Goal: Task Accomplishment & Management: Manage account settings

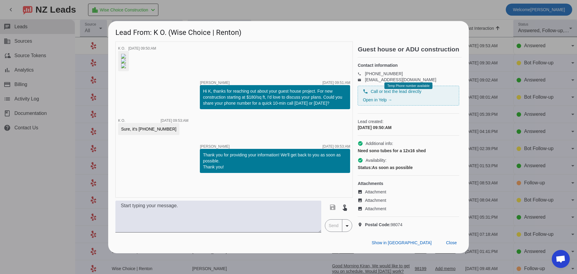
click at [490, 14] on div at bounding box center [288, 137] width 577 height 274
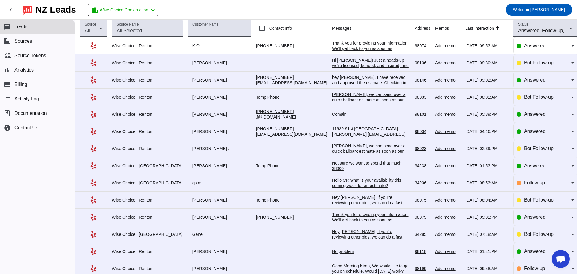
click at [332, 61] on div "Hi [PERSON_NAME]! Just a heads-up: we're licensed, bonded, and insured, and we …" at bounding box center [371, 76] width 78 height 38
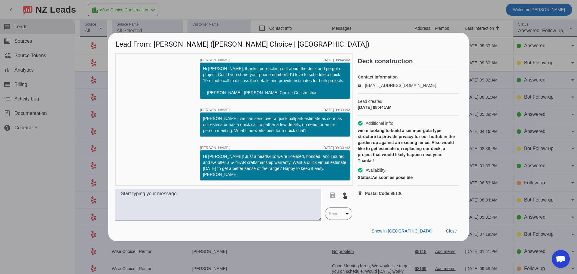
click at [360, 11] on div at bounding box center [288, 137] width 577 height 274
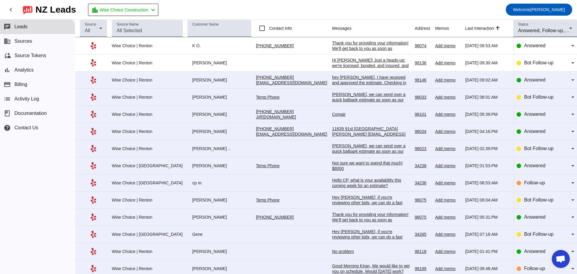
click at [344, 96] on div "[PERSON_NAME], we can send over a quick ballpark estimate as soon as our estima…" at bounding box center [371, 105] width 78 height 27
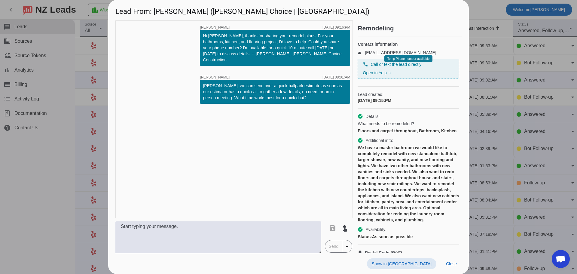
click at [485, 4] on div at bounding box center [288, 137] width 577 height 274
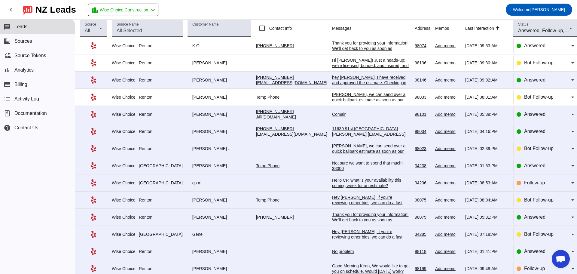
click at [360, 78] on div "hey [PERSON_NAME], I have received and approved the estimate. Checking in to st…" at bounding box center [371, 86] width 78 height 22
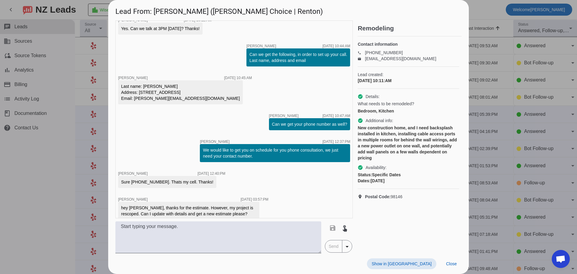
scroll to position [115, 0]
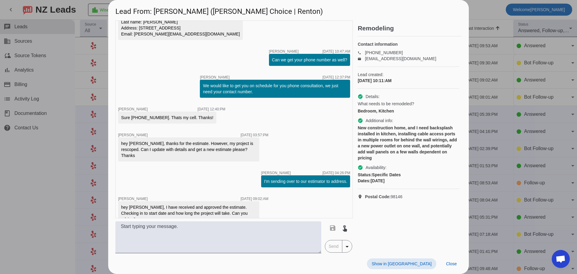
click at [483, 5] on div at bounding box center [288, 137] width 577 height 274
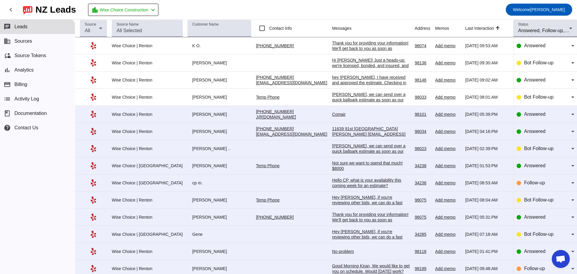
click at [332, 115] on div "Comair" at bounding box center [371, 114] width 78 height 5
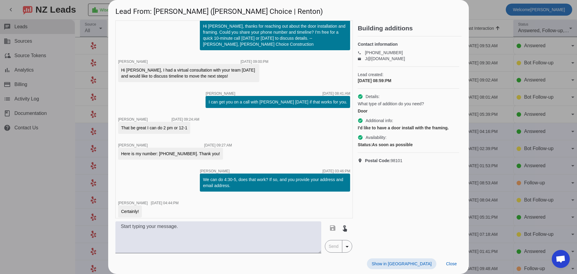
scroll to position [0, 0]
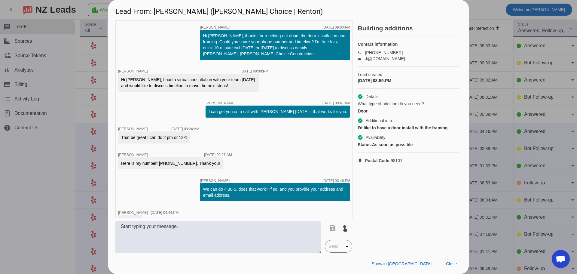
click at [472, 10] on div at bounding box center [288, 137] width 577 height 274
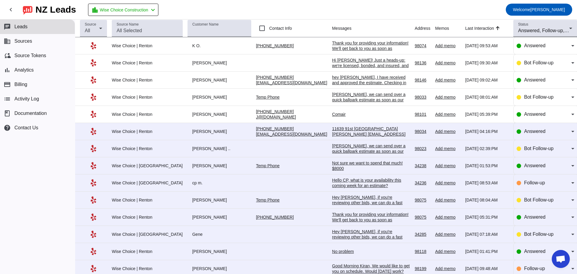
click at [340, 132] on div "11639 91st [GEOGRAPHIC_DATA][PERSON_NAME] [EMAIL_ADDRESS][DOMAIN_NAME] 24853560…" at bounding box center [371, 134] width 78 height 16
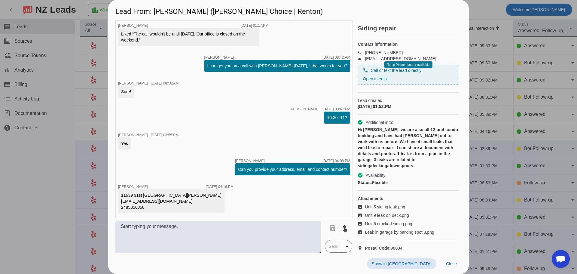
scroll to position [391, 0]
click at [487, 91] on div at bounding box center [288, 137] width 577 height 274
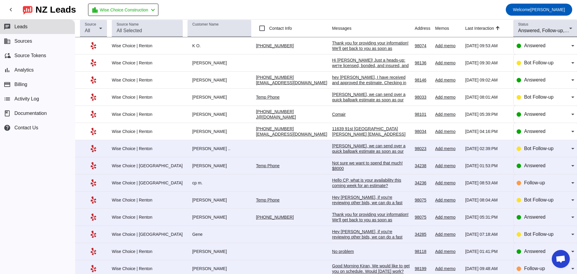
click at [332, 148] on div "[PERSON_NAME], we can send over a quick ballpark estimate as soon as our estima…" at bounding box center [371, 156] width 78 height 27
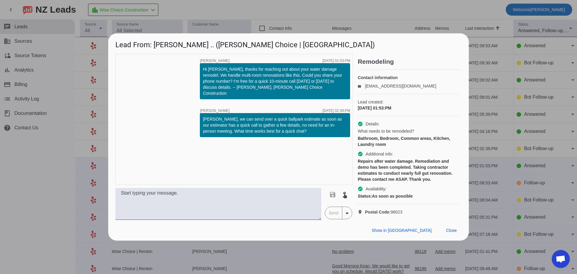
click at [510, 115] on div at bounding box center [288, 137] width 577 height 274
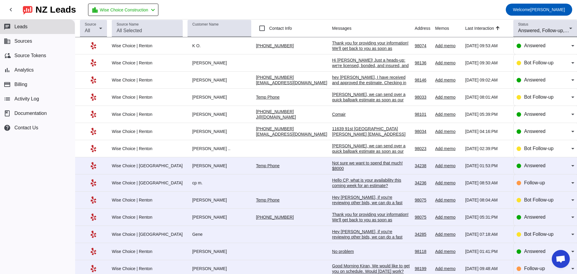
click at [332, 163] on td "Not sure we want to spend that much! $8000 [DATE] 01:53:PM" at bounding box center [373, 165] width 83 height 17
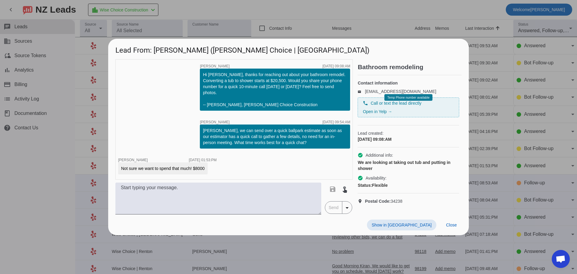
click at [486, 145] on div at bounding box center [288, 137] width 577 height 274
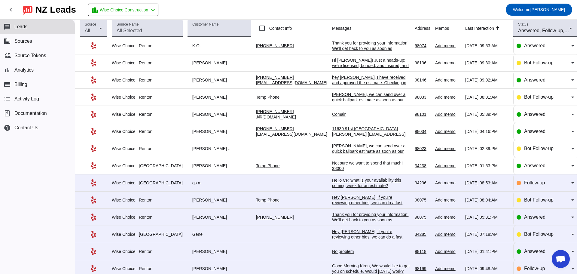
click at [332, 183] on div "Hello CP, what is your availability this coming week for an estimate?" at bounding box center [371, 182] width 78 height 11
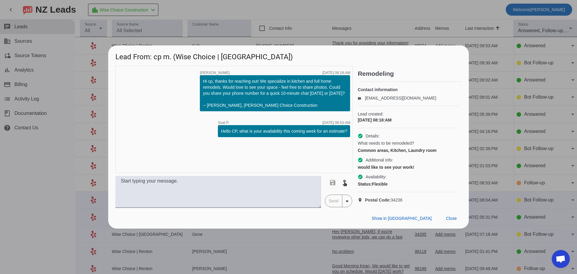
click at [492, 127] on div at bounding box center [288, 137] width 577 height 274
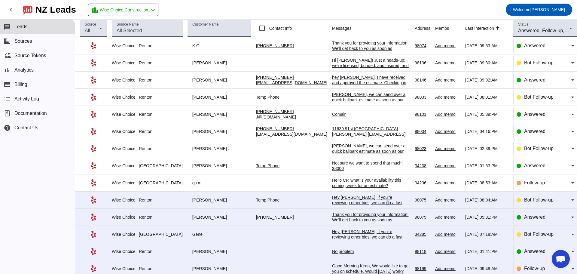
click at [332, 201] on div "Hey [PERSON_NAME], if you're reviewing other bids, we can do a fast apples-to-a…" at bounding box center [371, 208] width 78 height 27
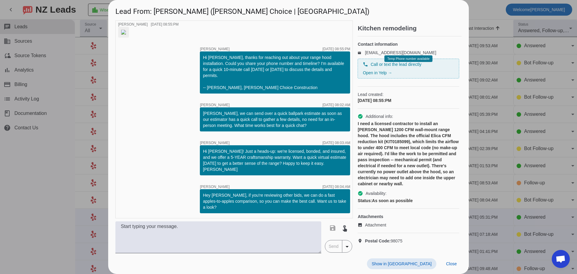
scroll to position [34, 0]
click at [513, 109] on div at bounding box center [288, 137] width 577 height 274
